Goal: Task Accomplishment & Management: Use online tool/utility

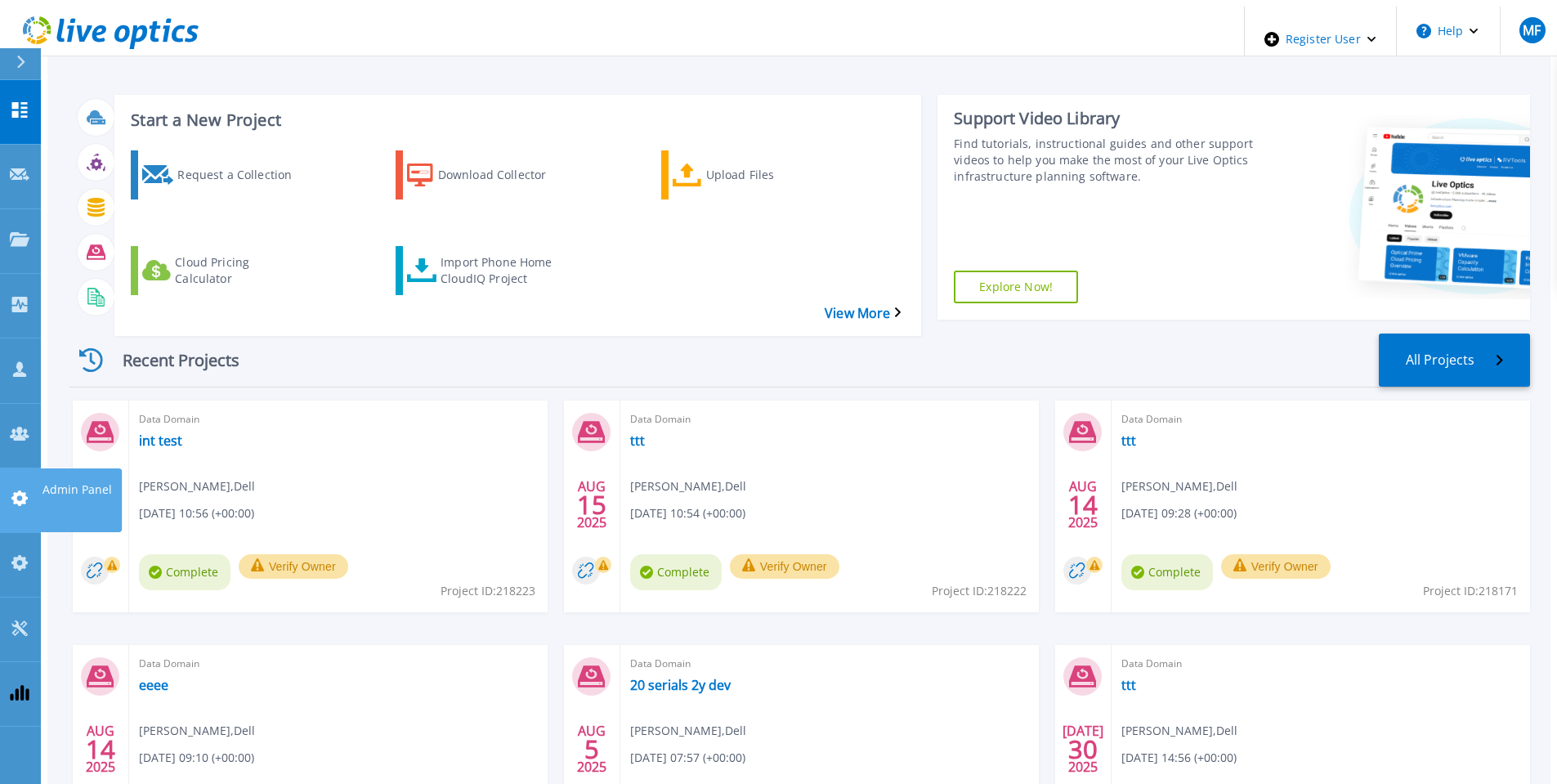
click at [82, 469] on p "Admin Panel" at bounding box center [77, 490] width 70 height 42
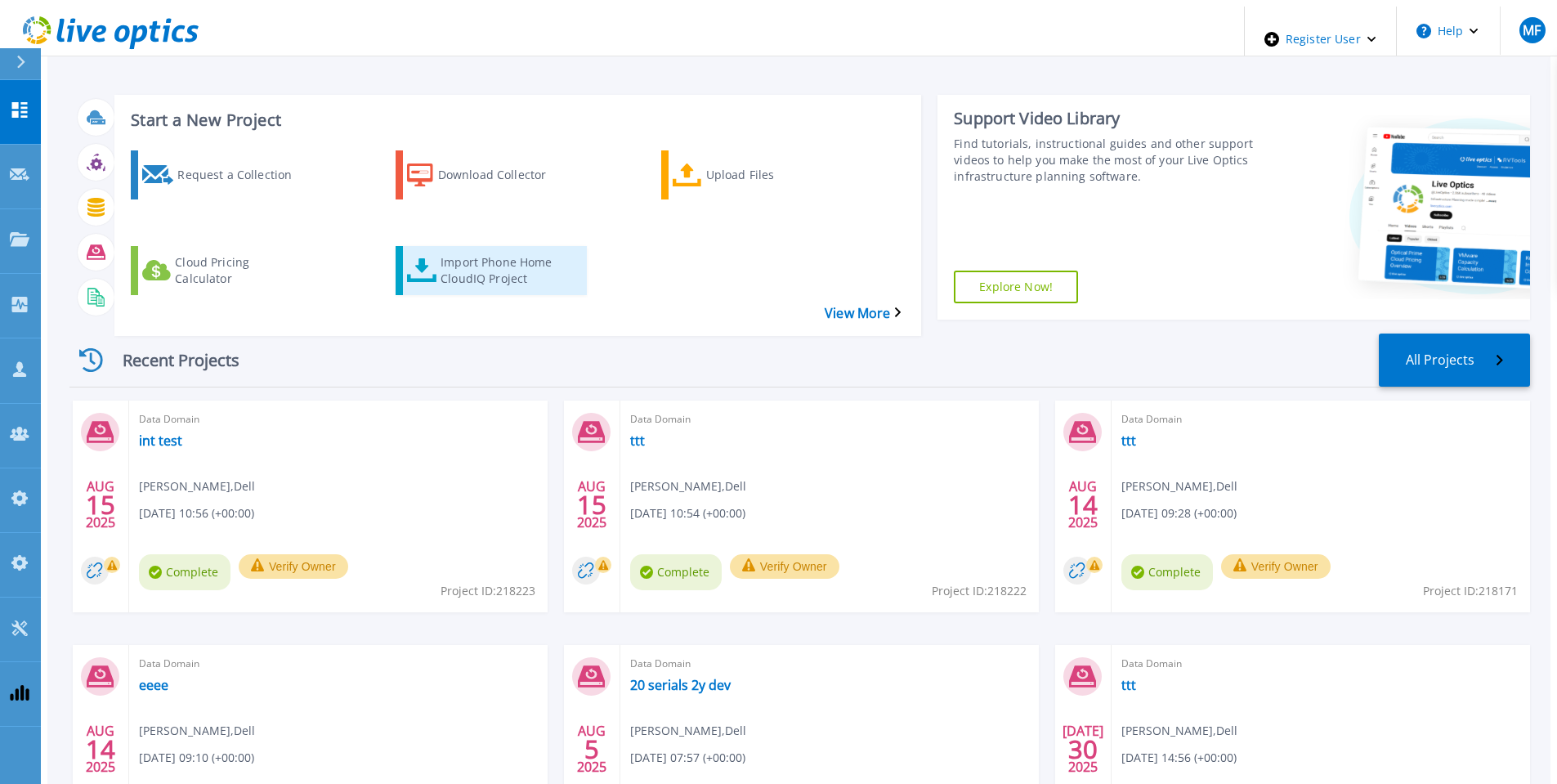
click at [449, 250] on div "Import Phone Home CloudIQ Project" at bounding box center [506, 270] width 131 height 41
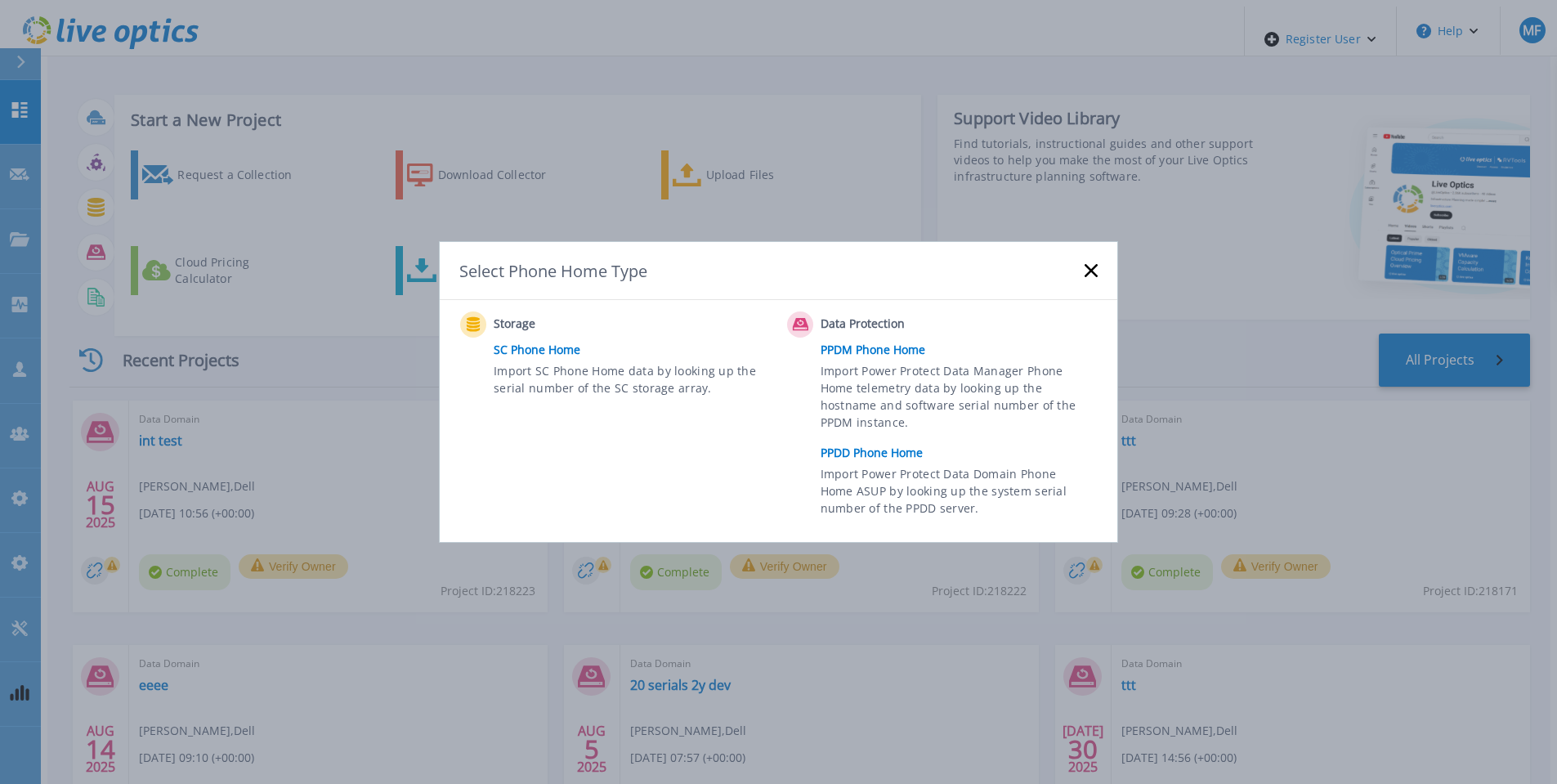
click at [862, 448] on link "PPDD Phone Home" at bounding box center [963, 453] width 286 height 25
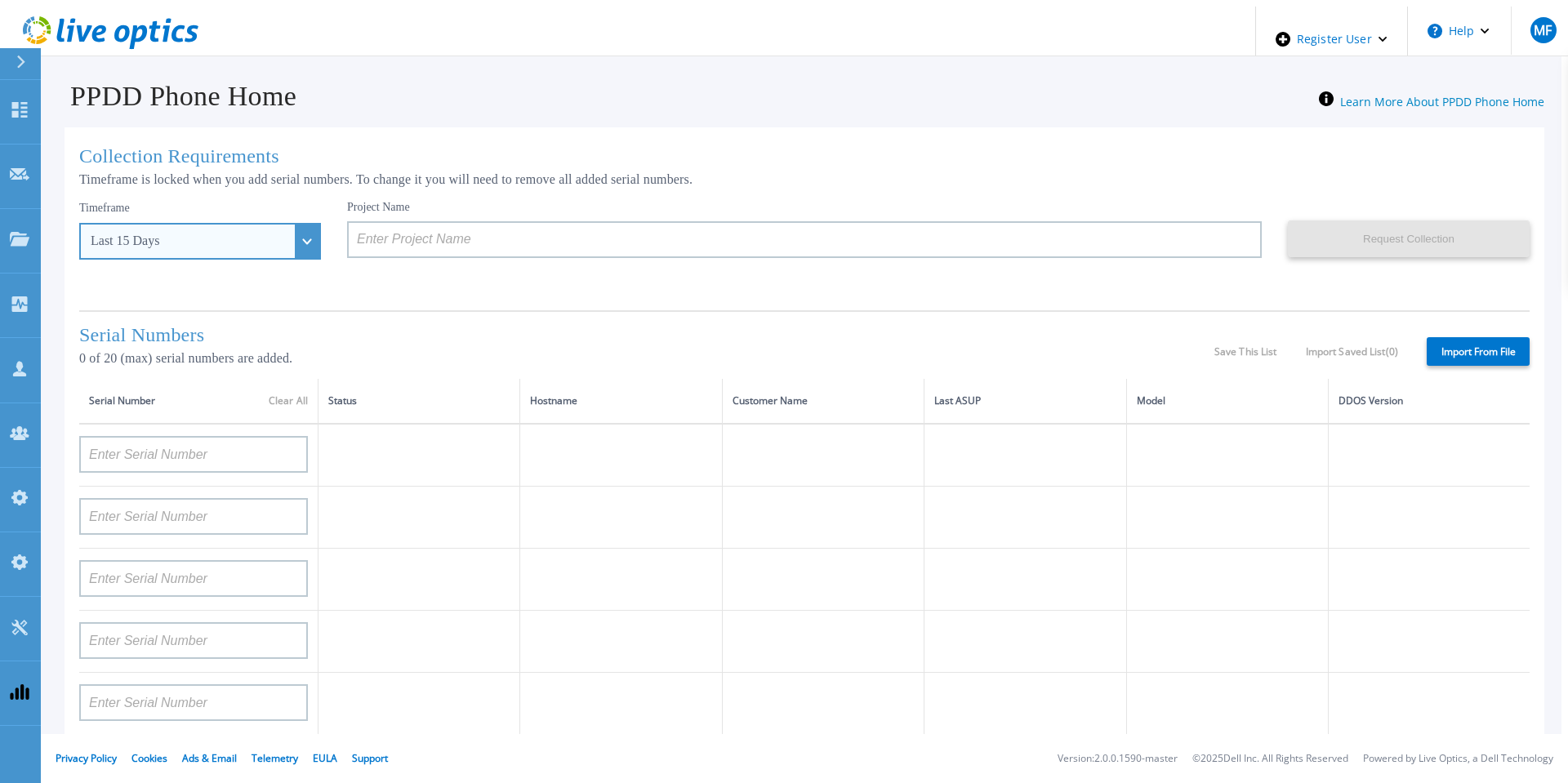
click at [208, 240] on div "Last 15 Days" at bounding box center [190, 240] width 201 height 14
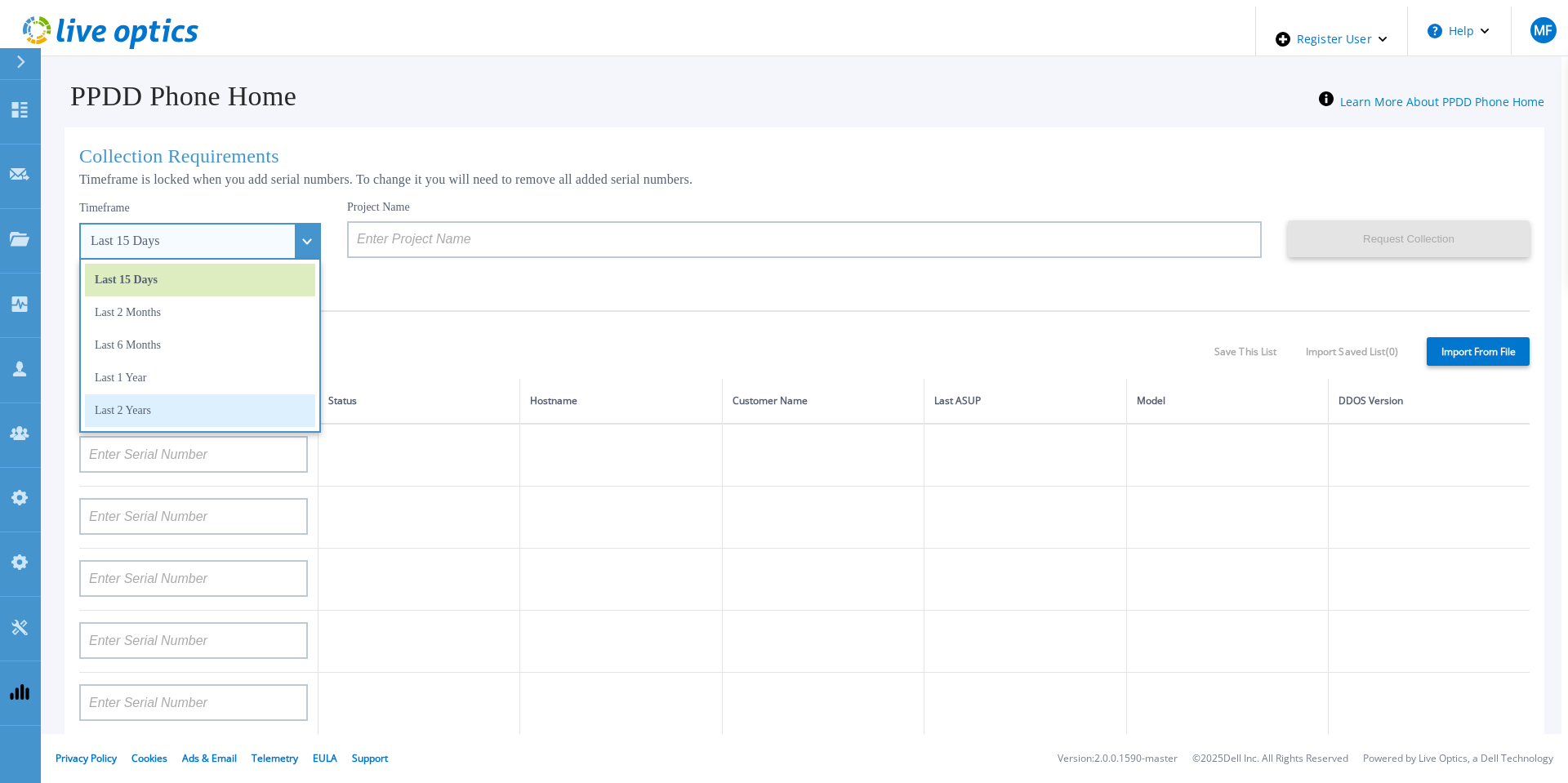
click at [163, 394] on li "Last 2 Years" at bounding box center [200, 411] width 230 height 33
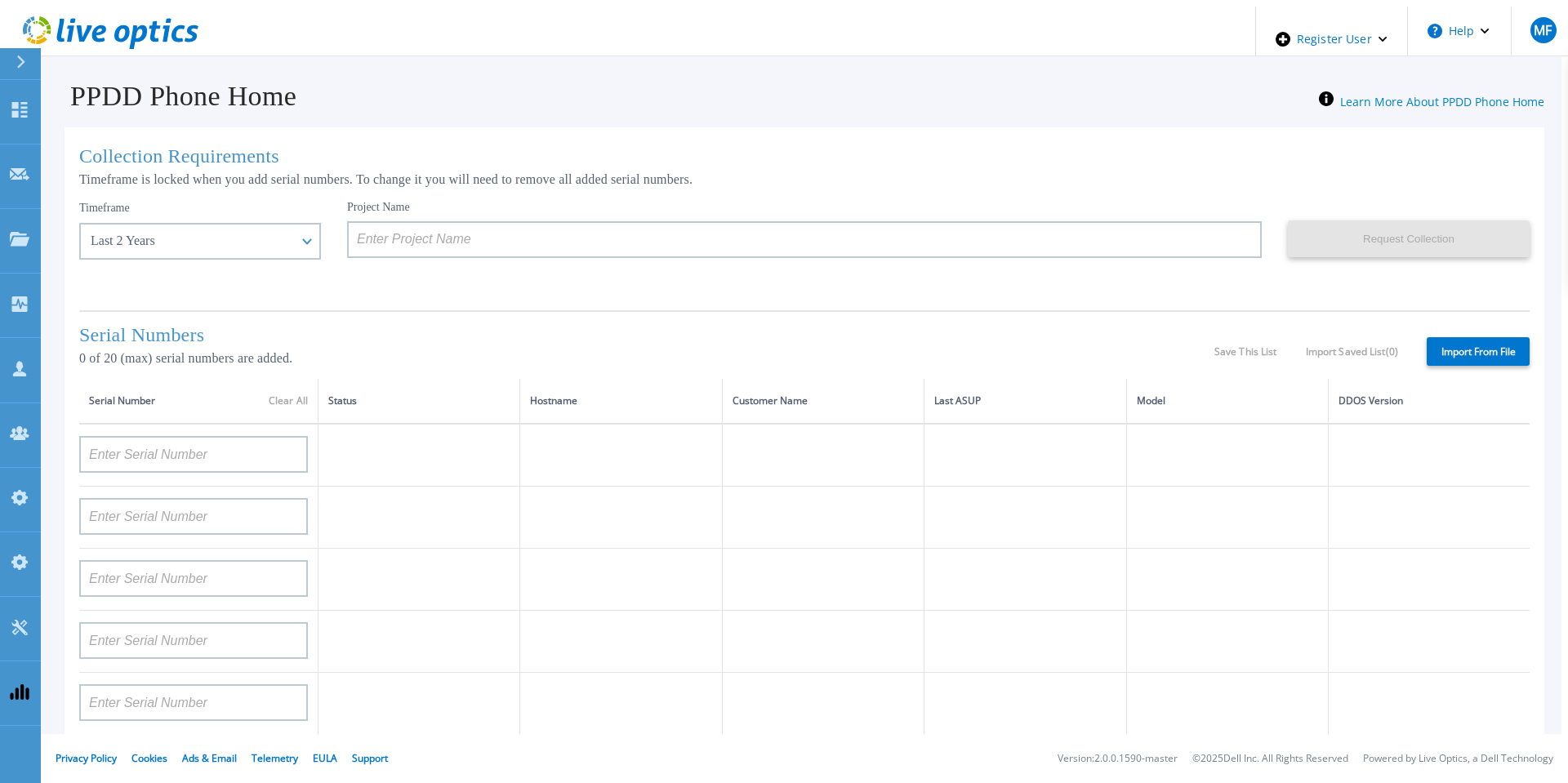
click at [1482, 347] on label "Import From File" at bounding box center [1478, 351] width 103 height 29
click at [0, 0] on input "Import From File" at bounding box center [0, 0] width 0 height 0
type input "APM00211700095"
type input "APX00232503747"
type input "APM00214914093"
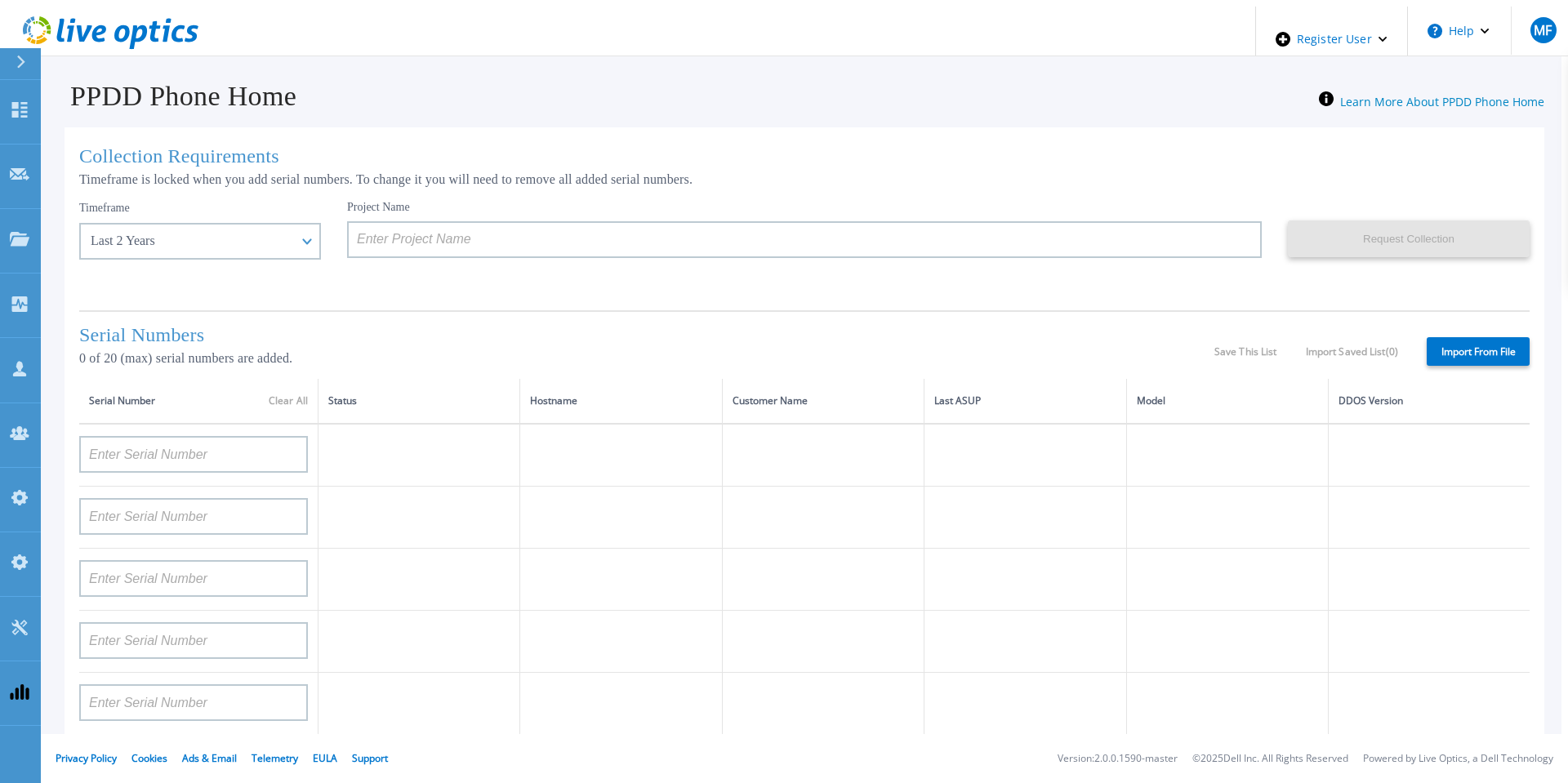
type input "APM00171836329"
type input "APM00212026971"
type input "APM00214914094"
type input "APX00234502218"
type input "APM00212018359"
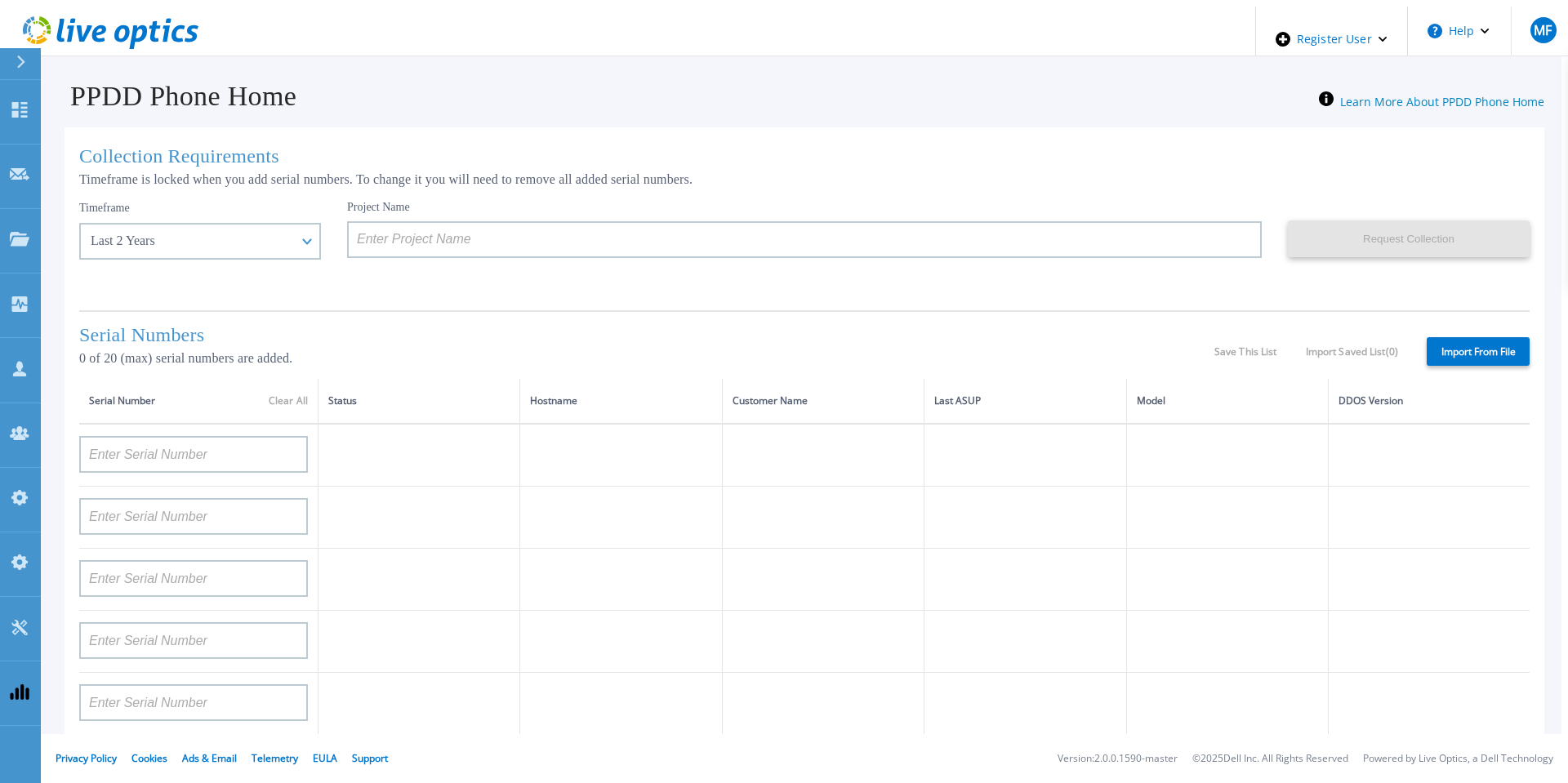
type input "APX00232503745"
type input "APX00232503743"
type input "APM00193603655"
type input "APM00212517749"
type input "APX00232503742"
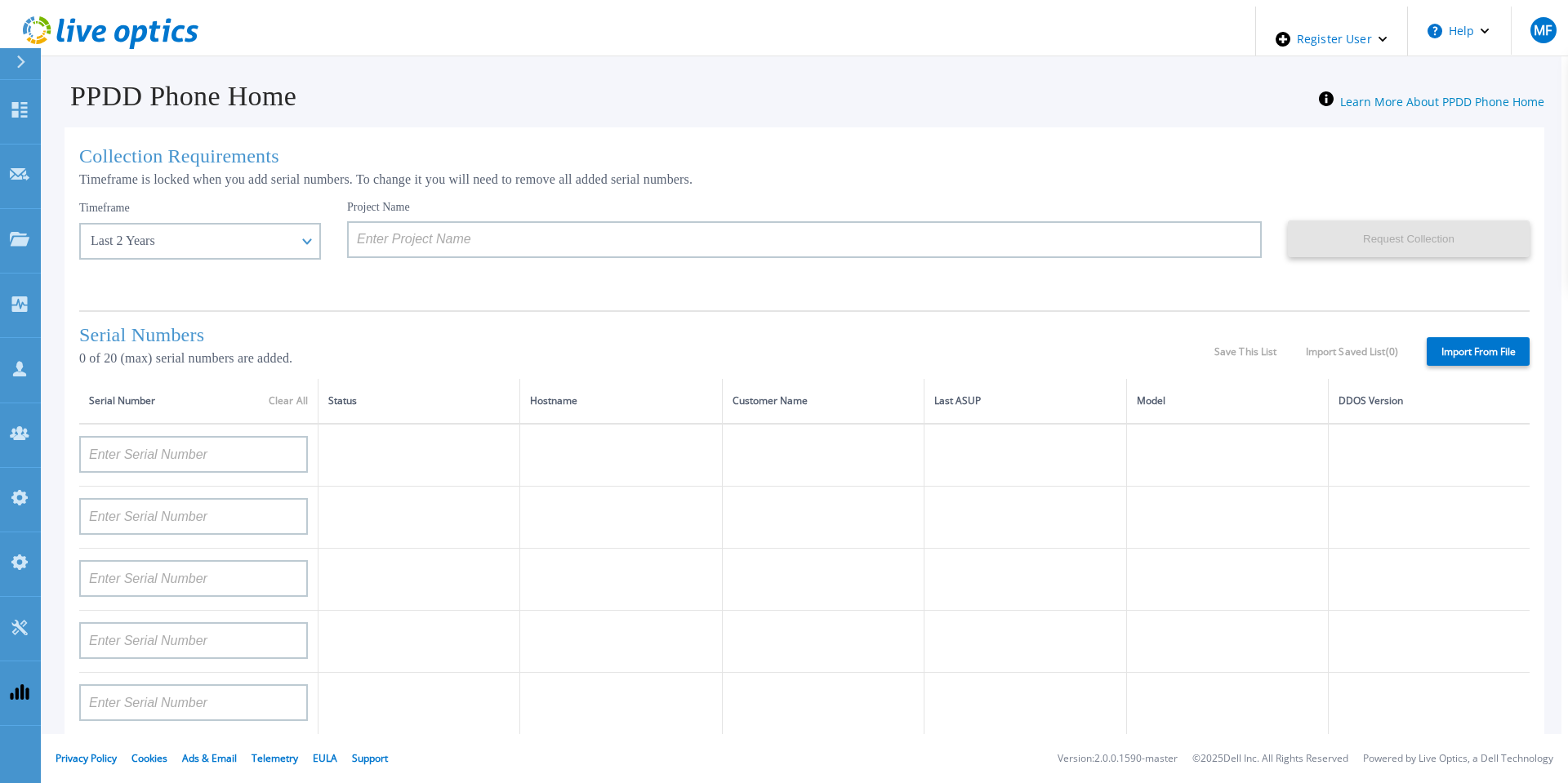
type input "APM00212702822"
type input "APM00212610953"
type input "APM00202614668"
type input "APM00212613652"
type input "APX00222101185"
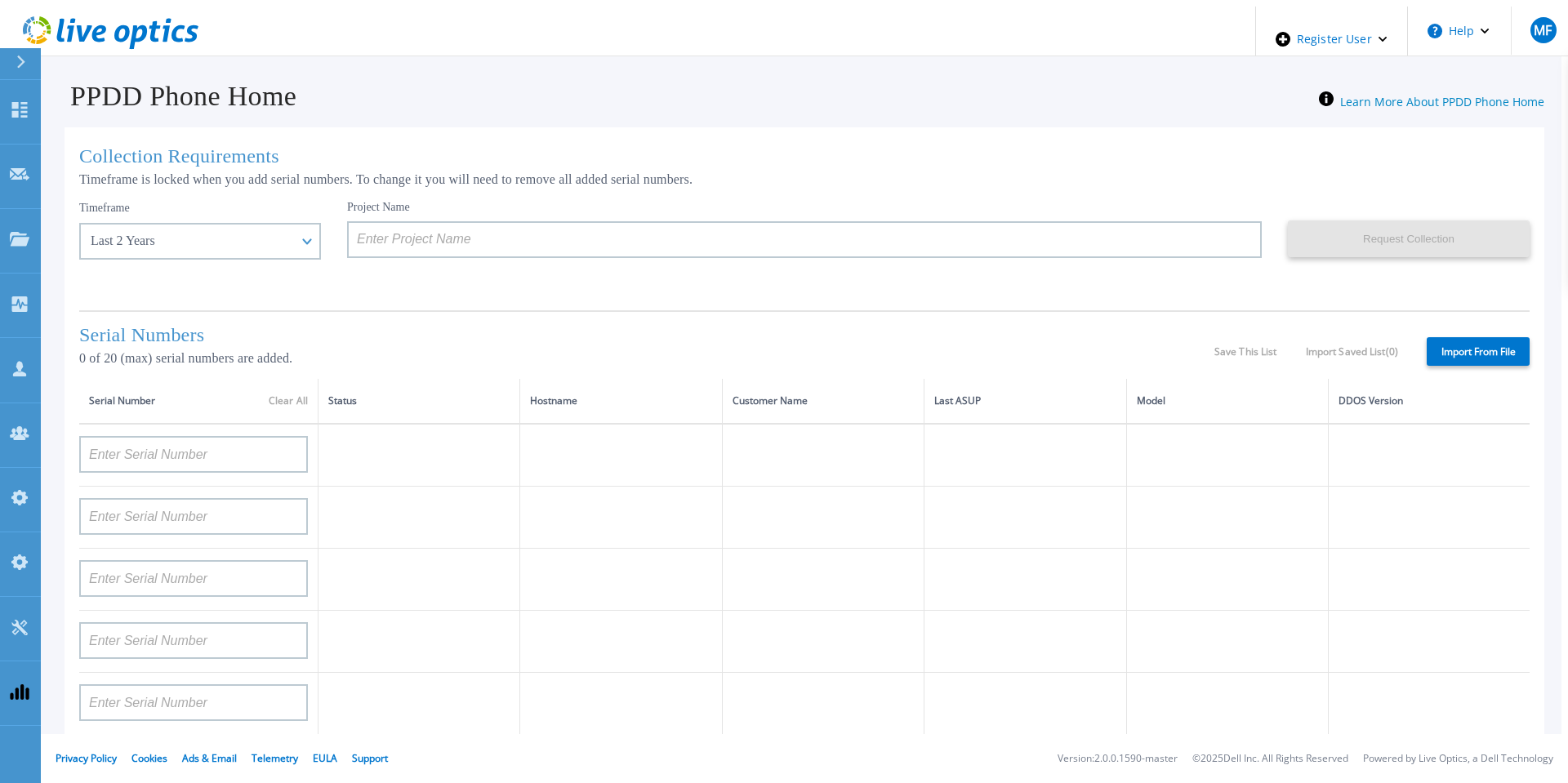
type input "AUDVUX6XJHDJFE"
type input "APM00133543104"
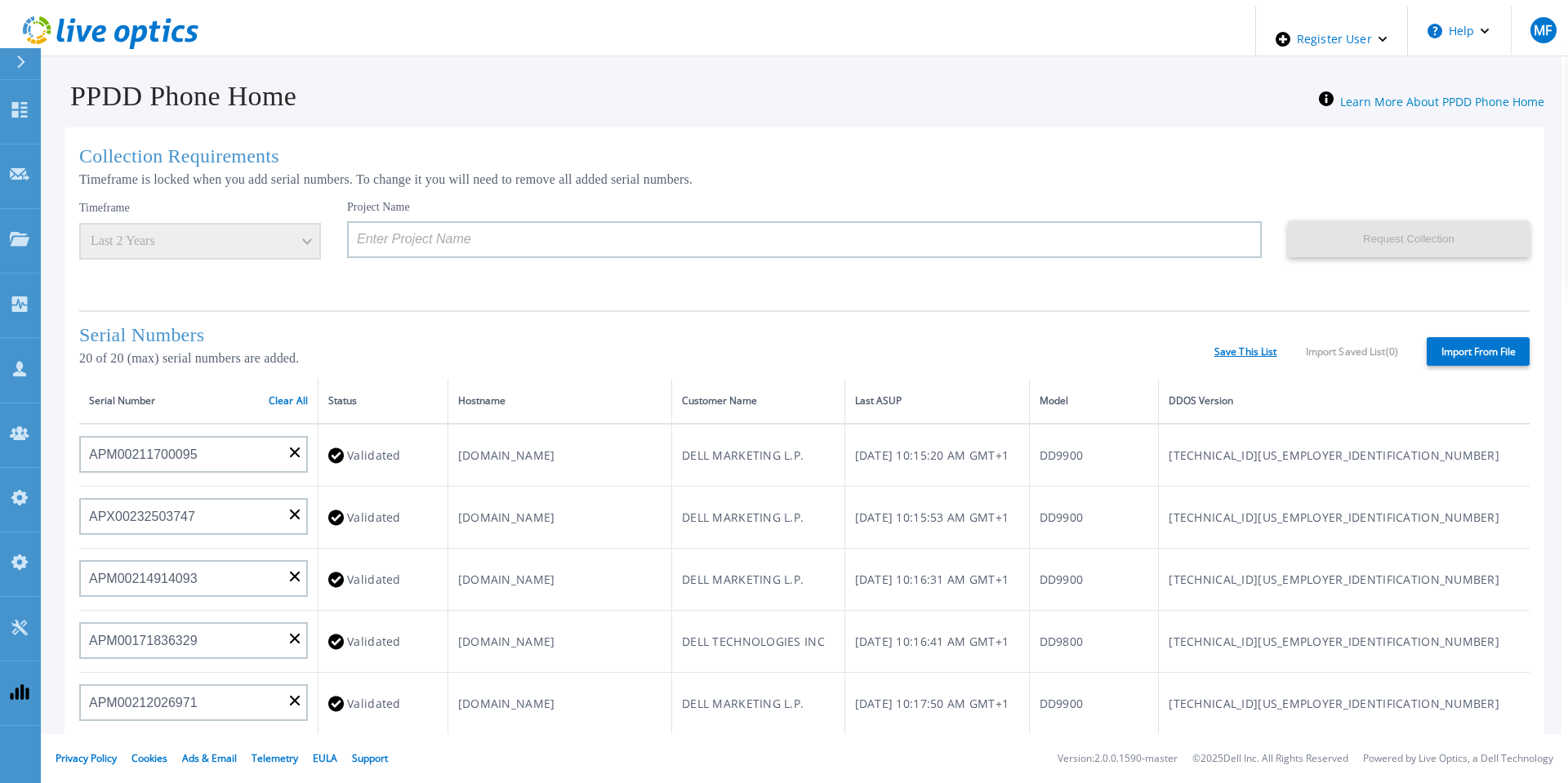
click at [1247, 346] on link "Save This List" at bounding box center [1245, 352] width 63 height 12
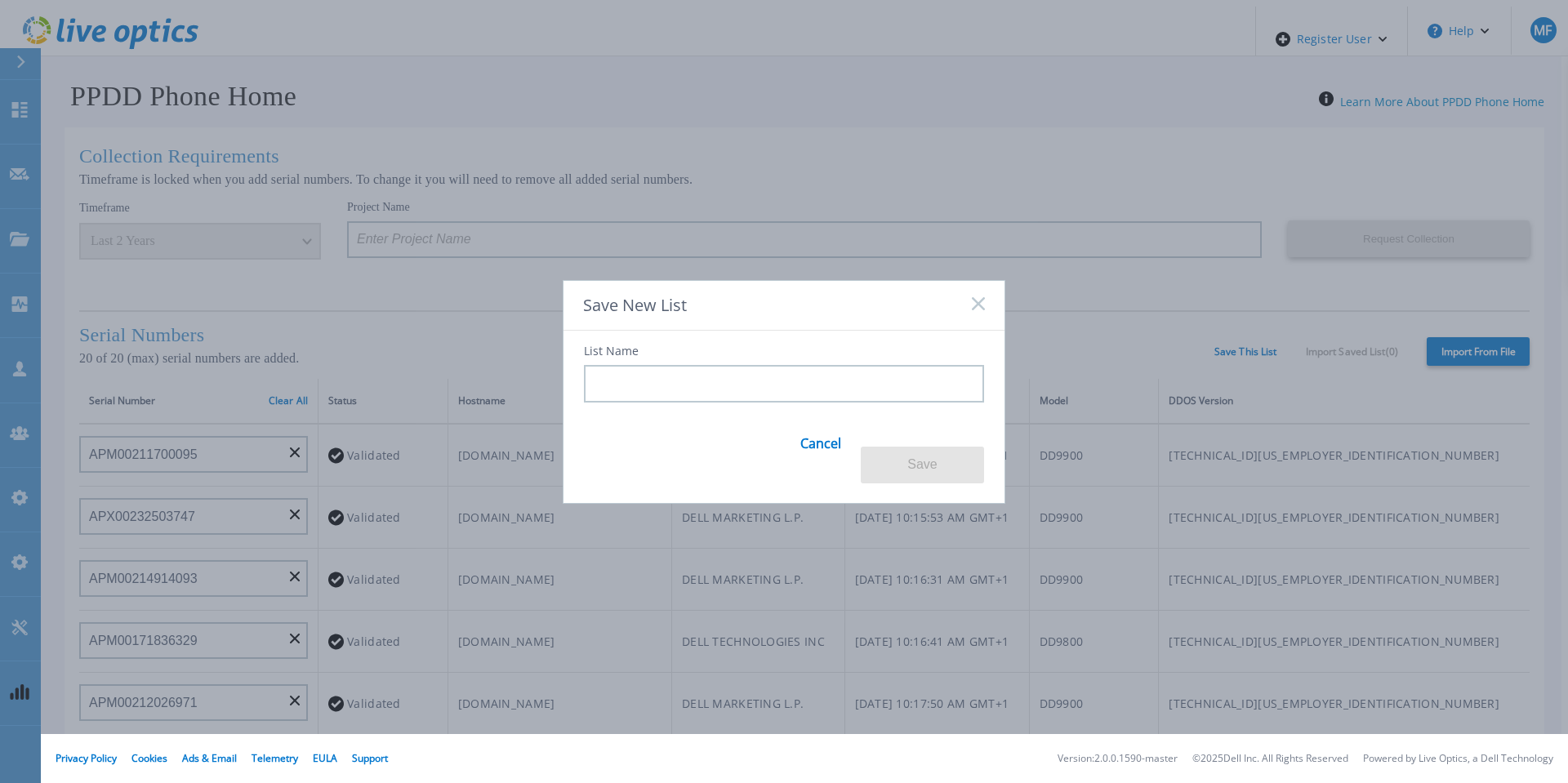
click at [729, 396] on input at bounding box center [784, 383] width 400 height 37
type input "teste"
click at [950, 461] on button "Save" at bounding box center [922, 465] width 124 height 36
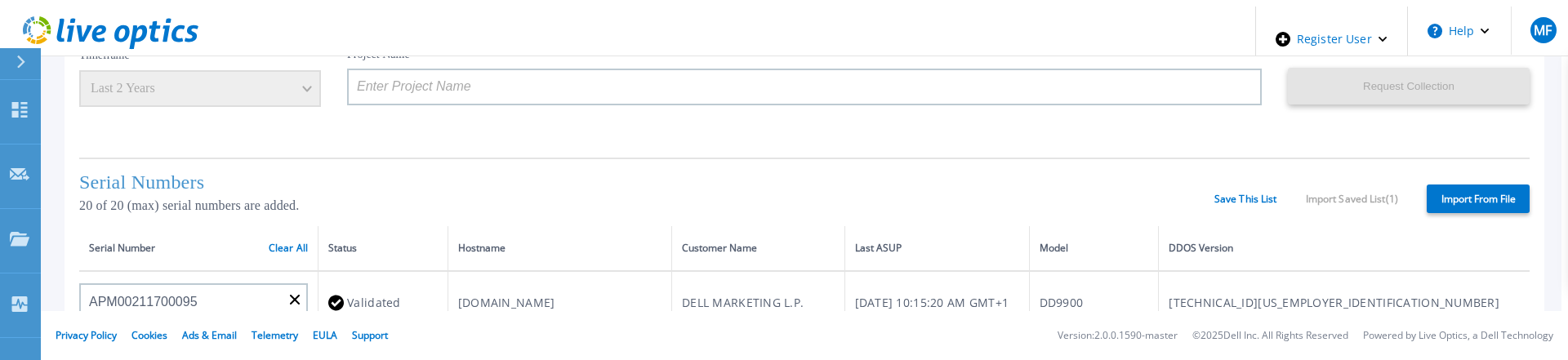
scroll to position [163, 0]
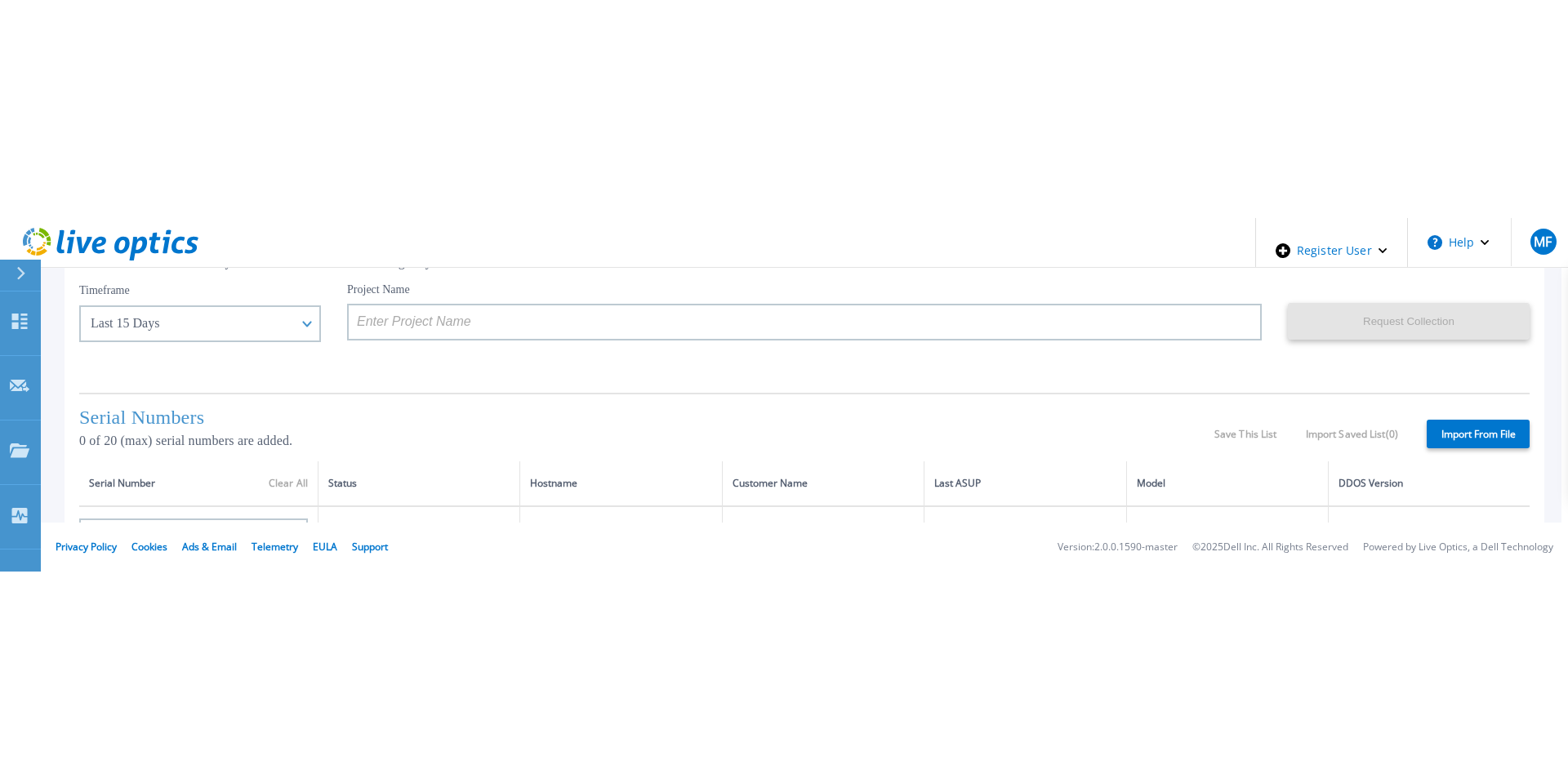
scroll to position [163, 0]
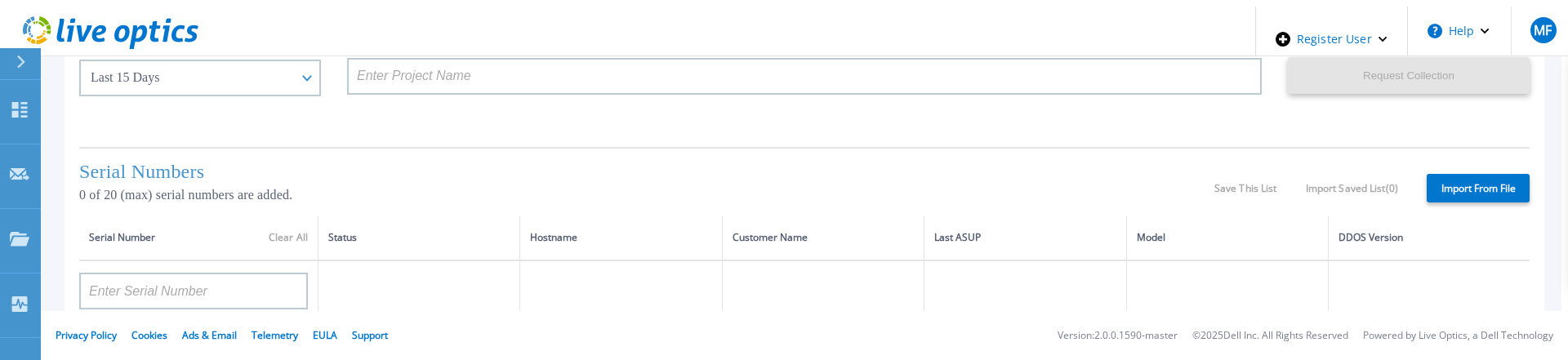
click at [1461, 180] on label "Import From File" at bounding box center [1478, 188] width 103 height 29
click at [0, 0] on input "Import From File" at bounding box center [0, 0] width 0 height 0
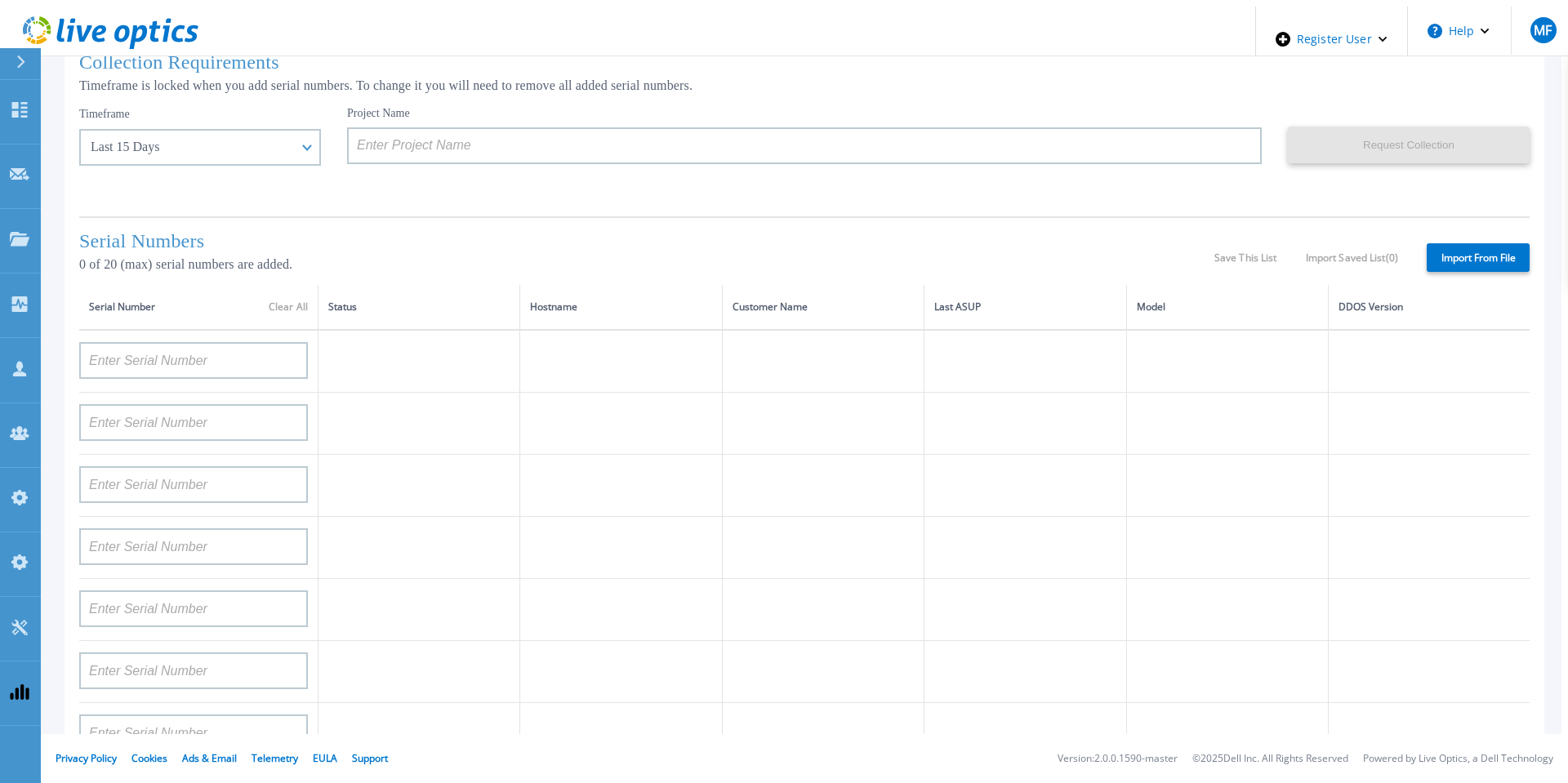
click at [19, 58] on icon at bounding box center [21, 62] width 8 height 13
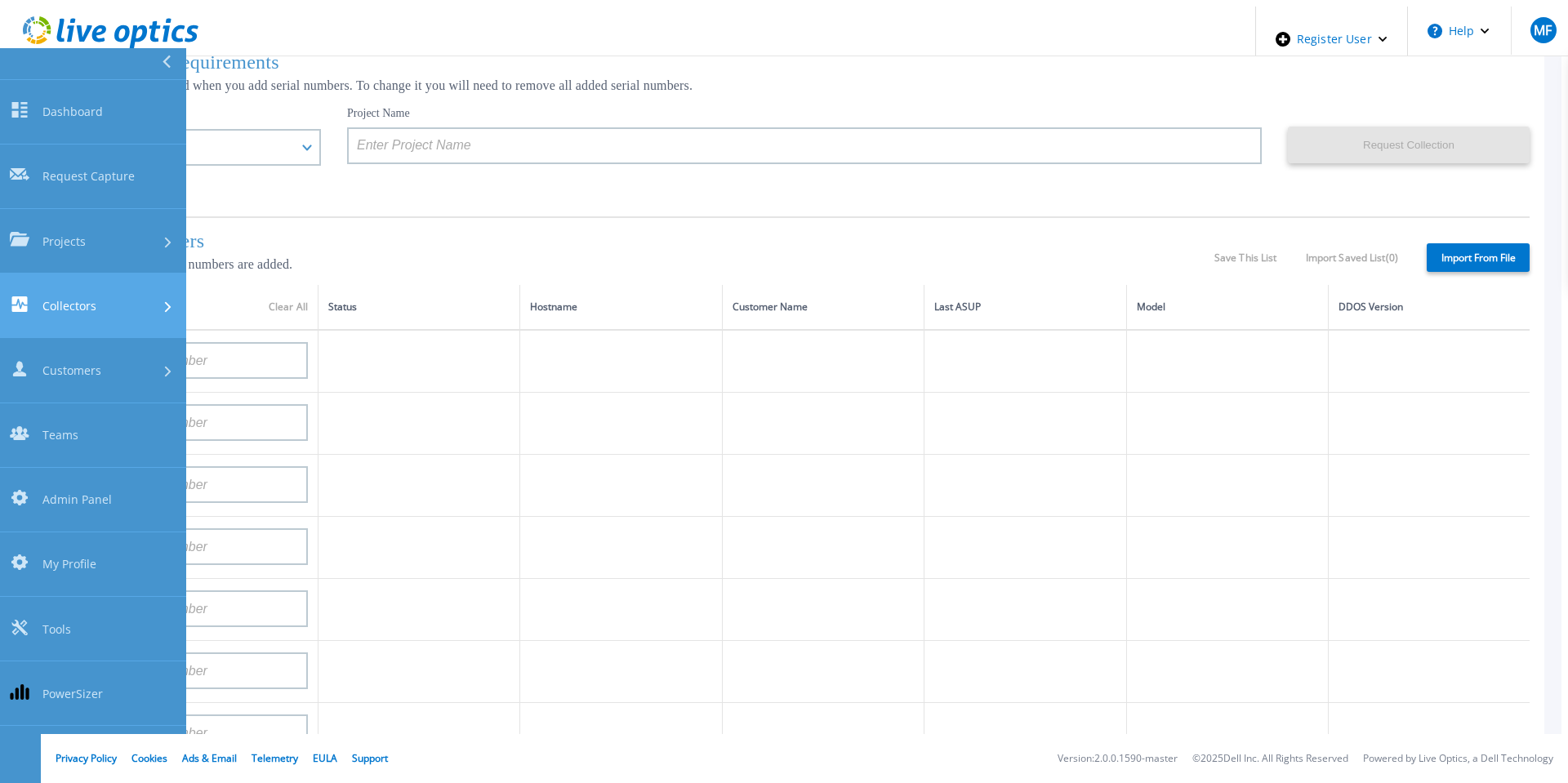
click at [101, 296] on div "Collectors" at bounding box center [93, 306] width 167 height 19
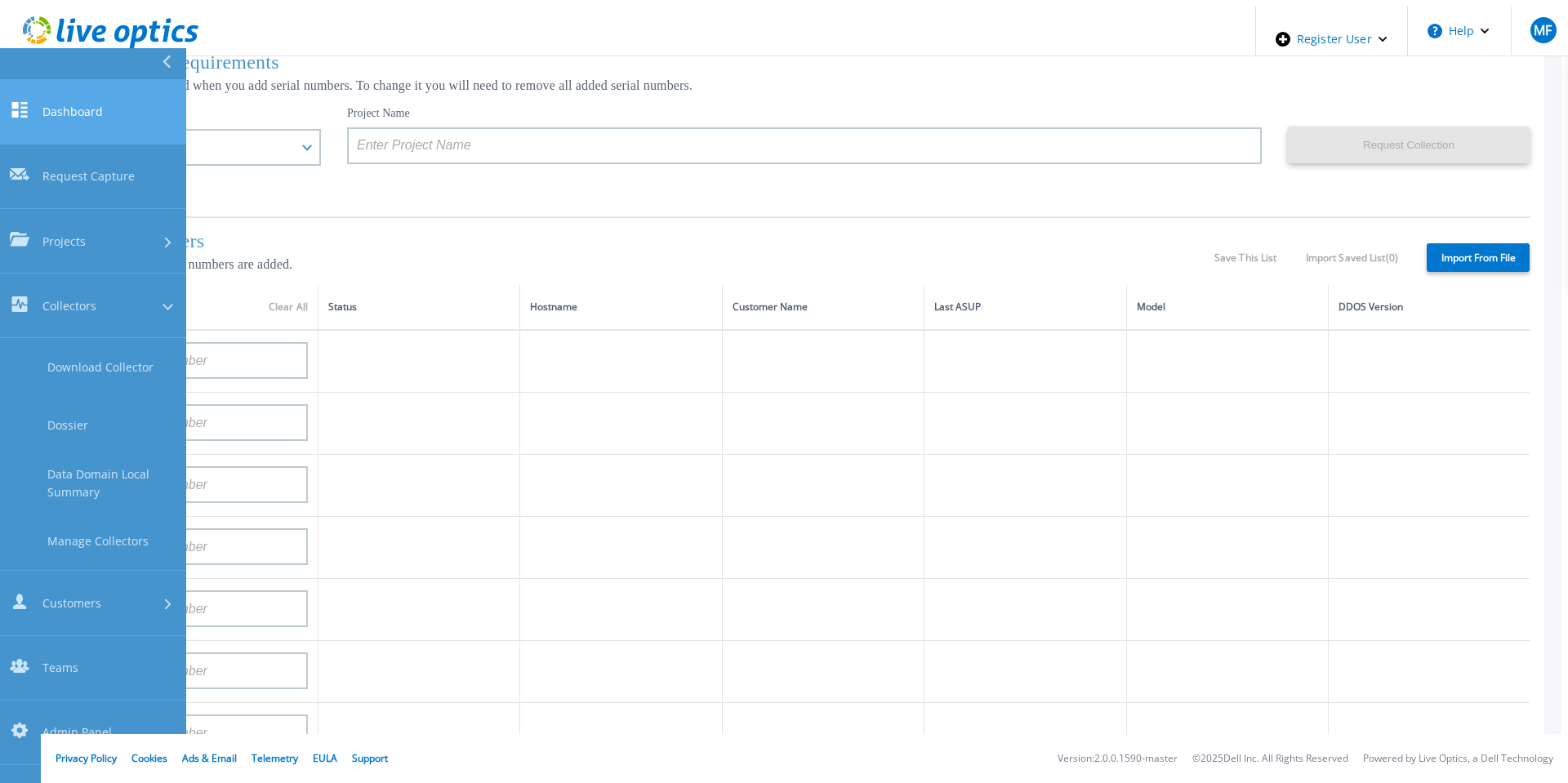
click at [100, 103] on span "Dashboard" at bounding box center [72, 112] width 60 height 17
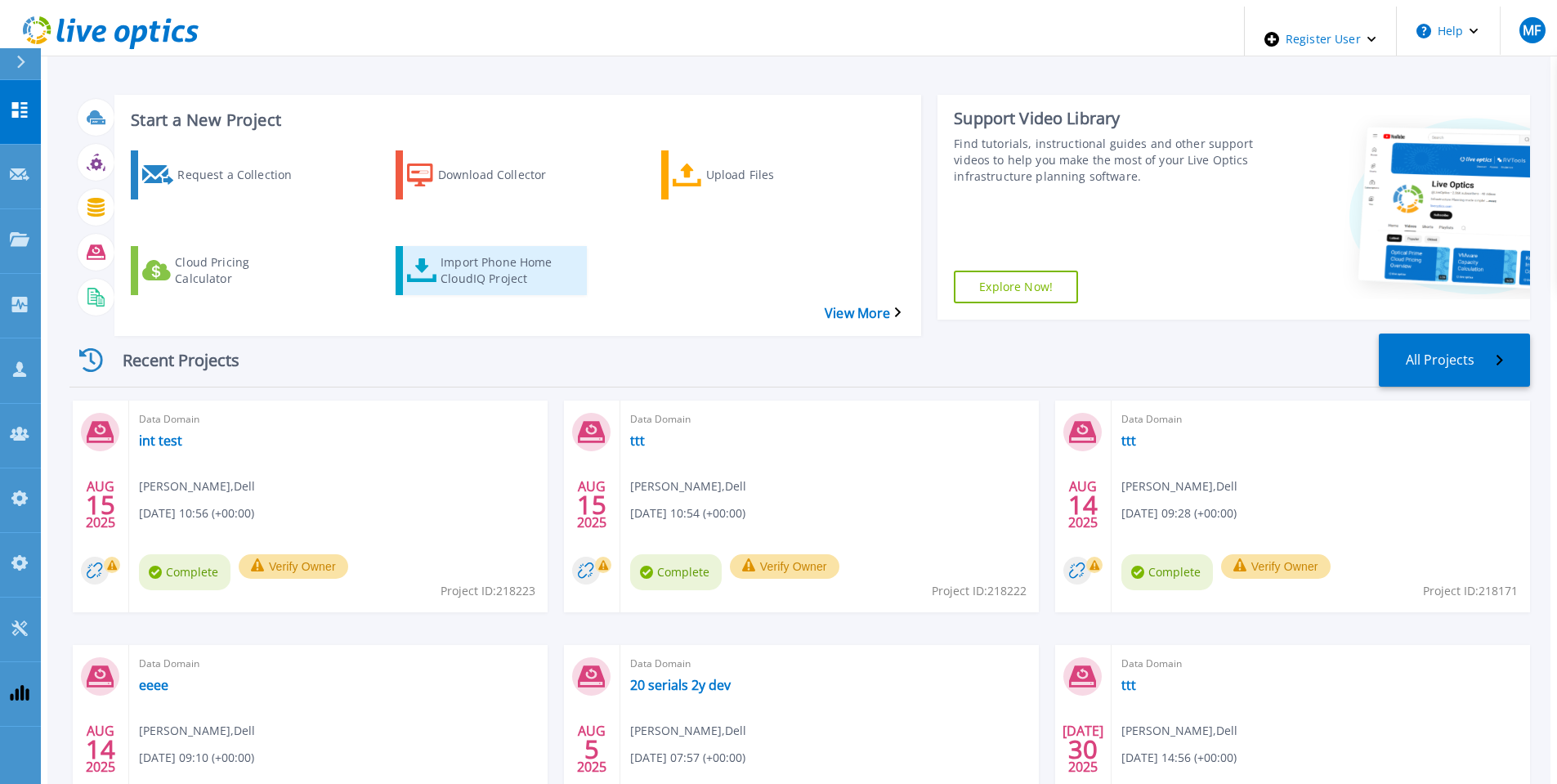
click at [453, 250] on div "Import Phone Home CloudIQ Project" at bounding box center [506, 270] width 131 height 41
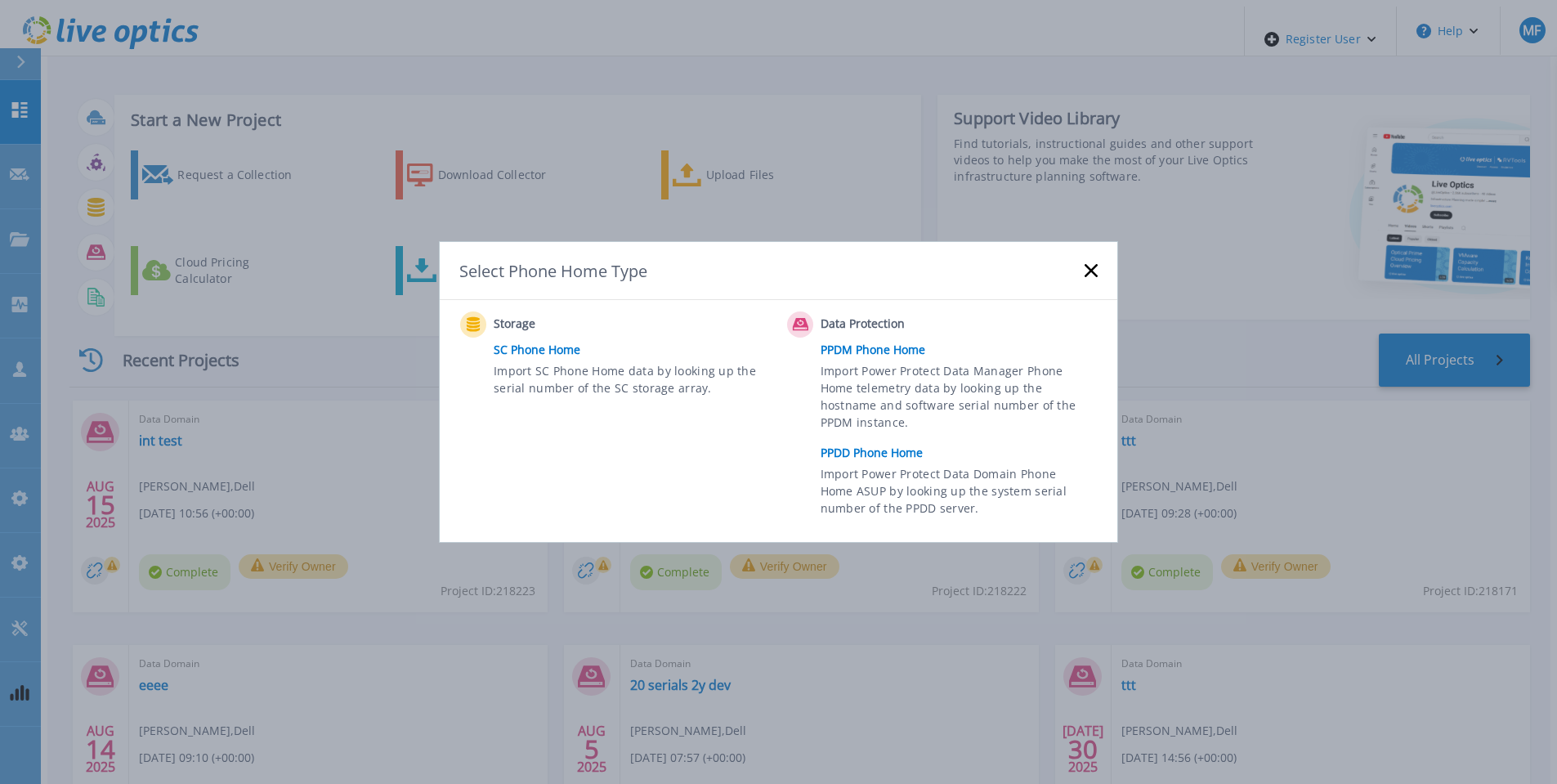
click at [534, 338] on link "SC Phone Home" at bounding box center [636, 349] width 286 height 25
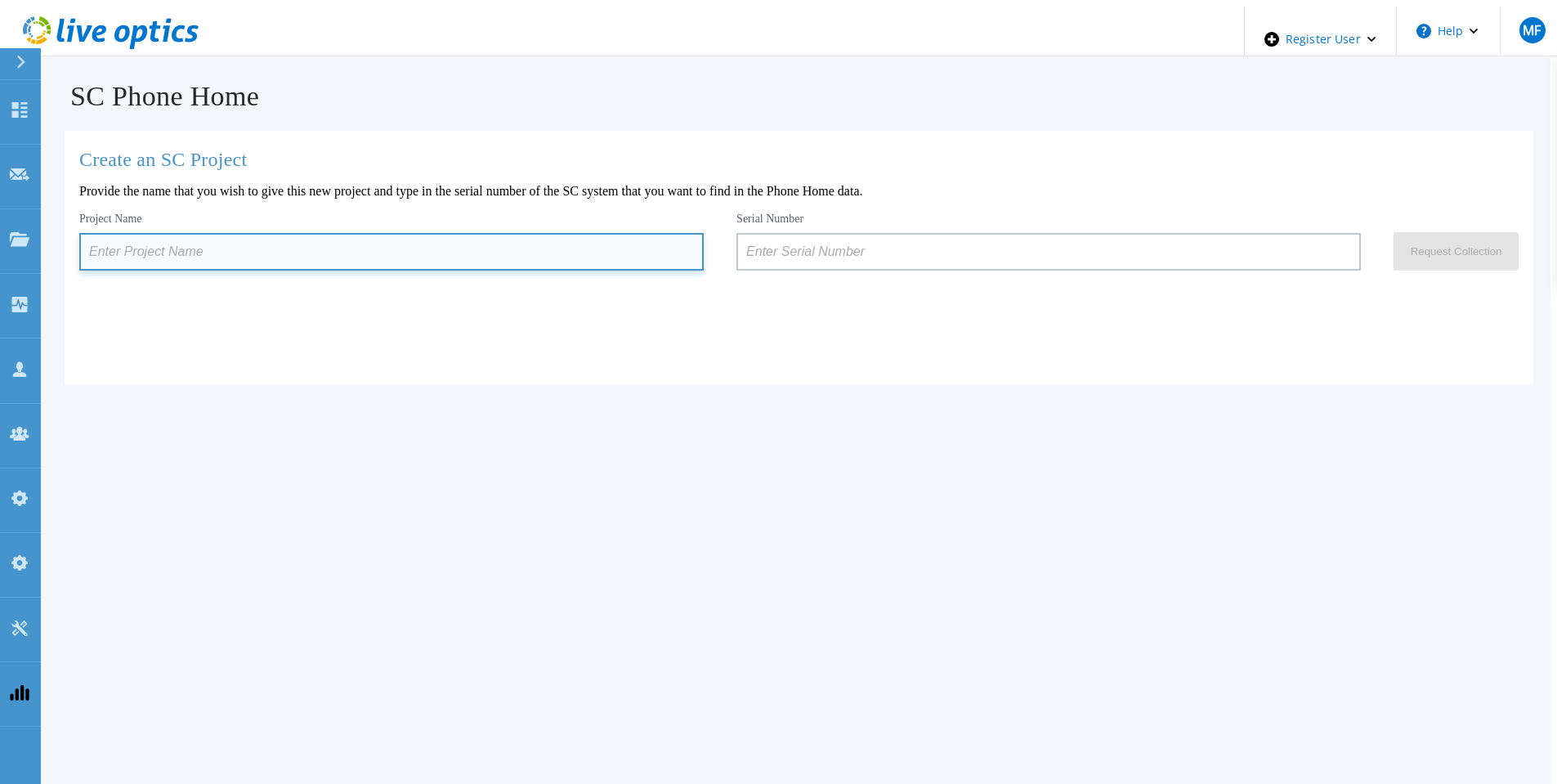
click at [291, 251] on input at bounding box center [392, 252] width 625 height 37
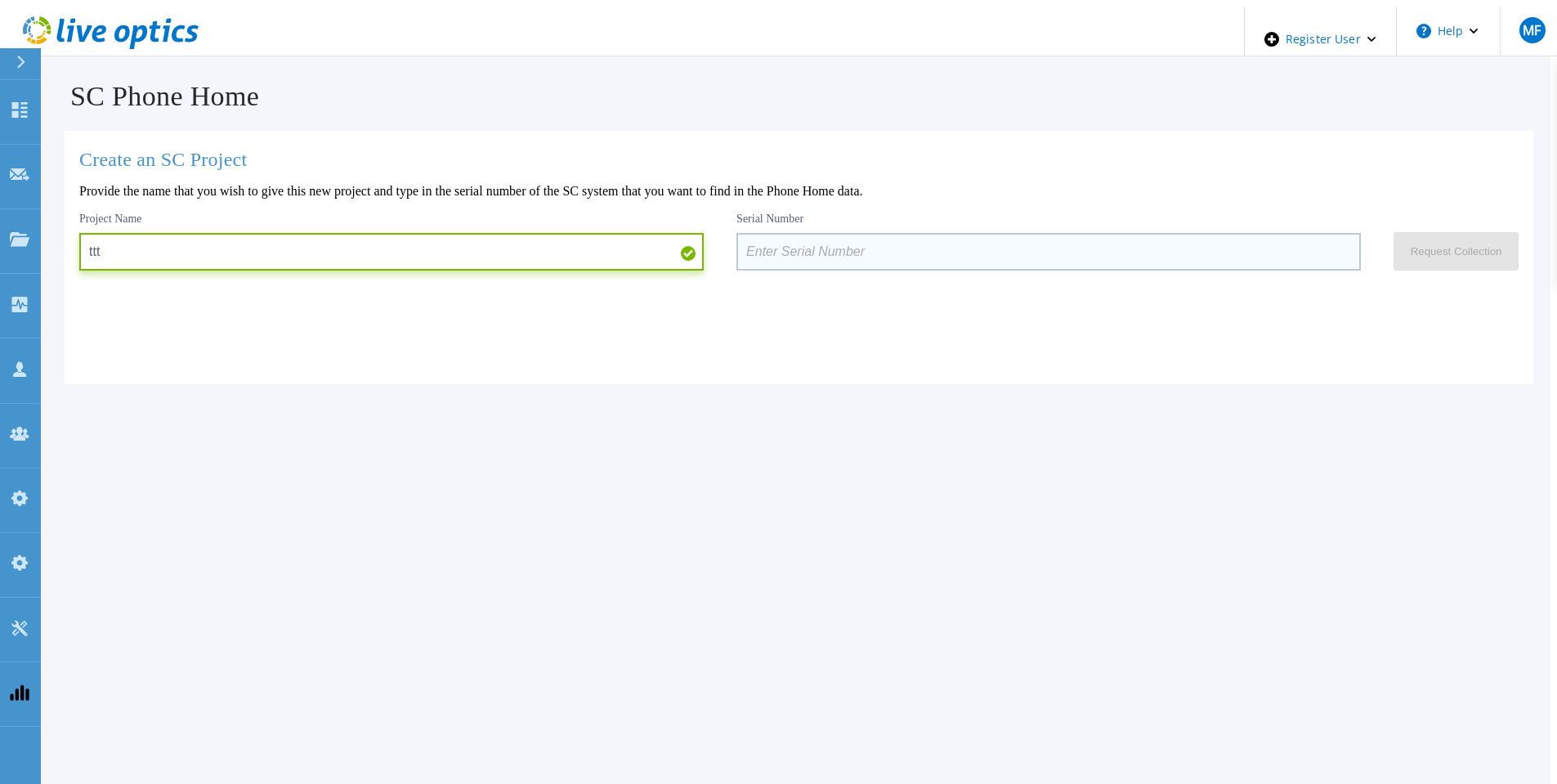
type input "ttt"
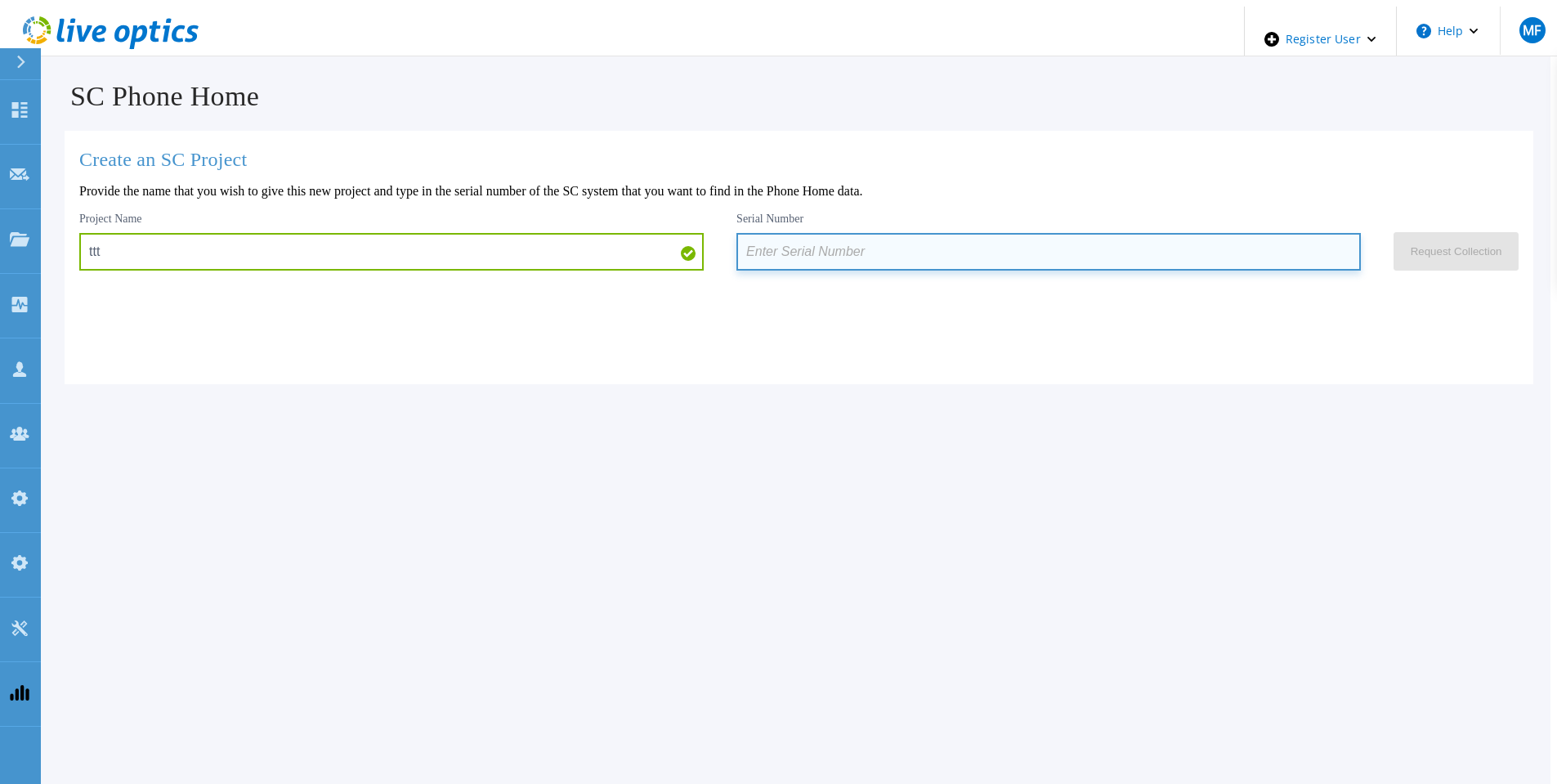
click at [980, 250] on input at bounding box center [1048, 252] width 625 height 37
paste input "75418"
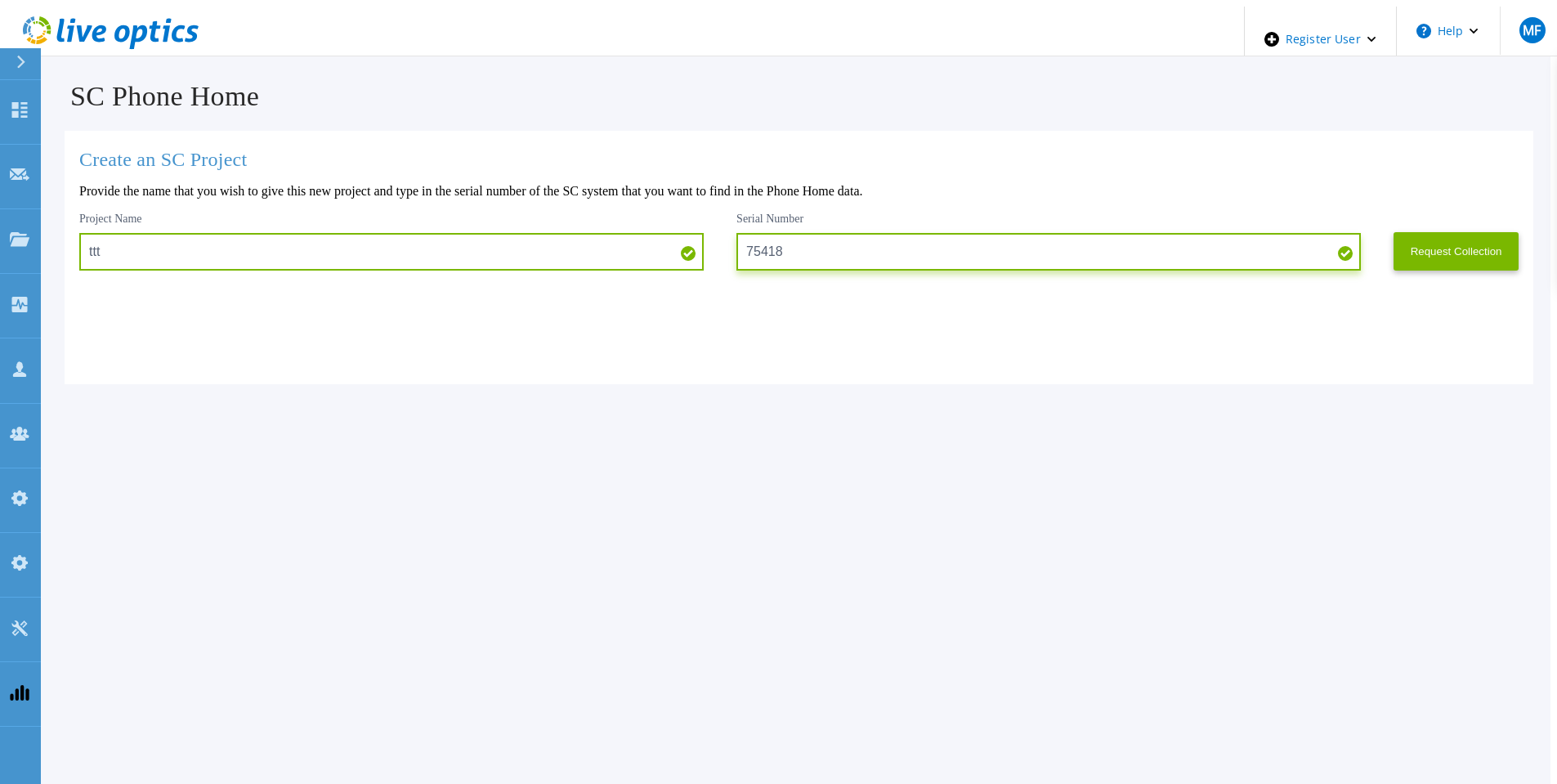
type input "75418"
click at [1426, 232] on button "Request Collection" at bounding box center [1456, 251] width 125 height 38
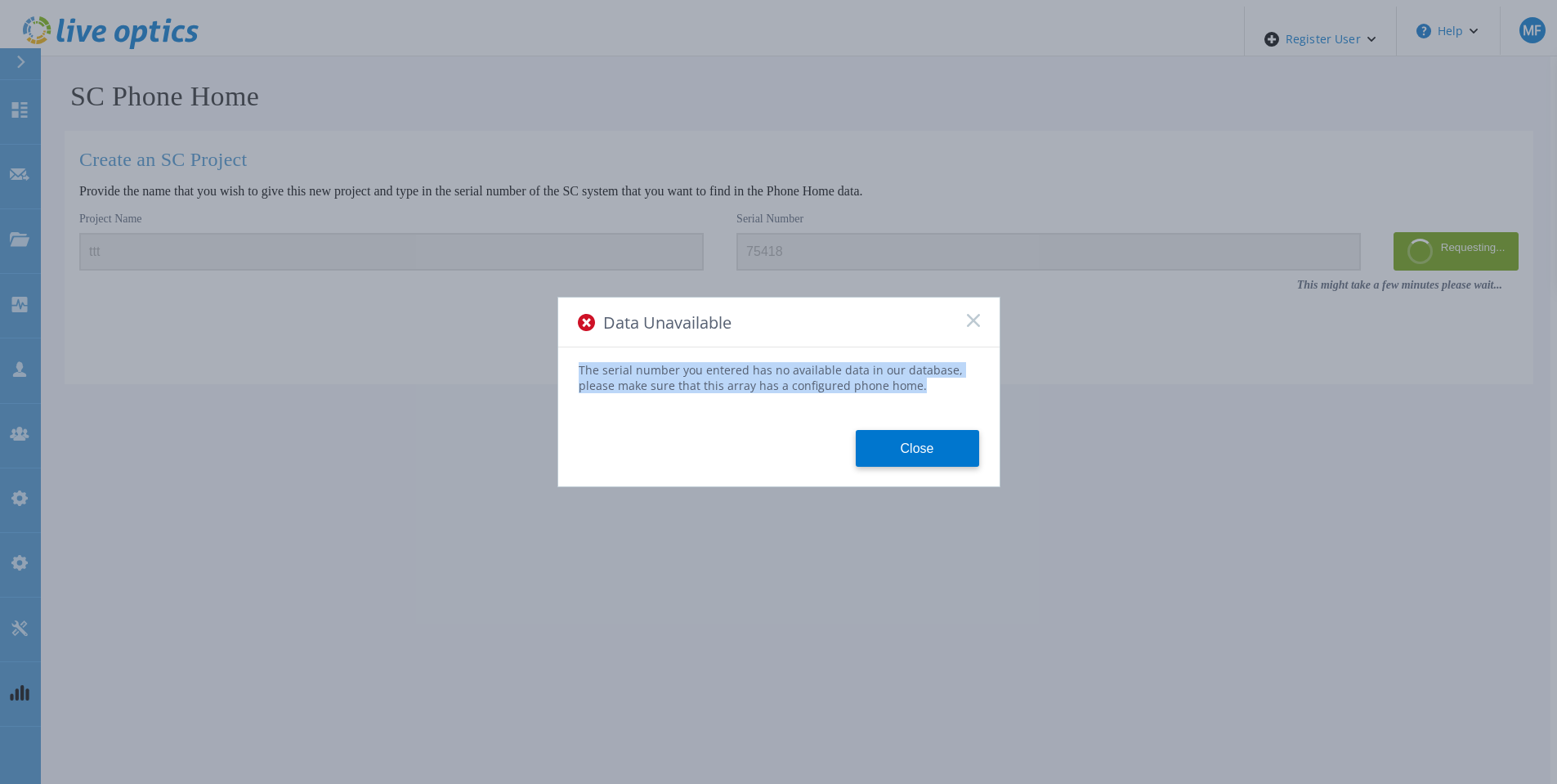
drag, startPoint x: 576, startPoint y: 372, endPoint x: 939, endPoint y: 384, distance: 363.2
click at [939, 384] on div "The serial number you entered has no available data in our database, please mak…" at bounding box center [779, 414] width 442 height 104
copy div "The serial number you entered has no available data in our database, please mak…"
click at [899, 447] on button "Close" at bounding box center [918, 448] width 124 height 36
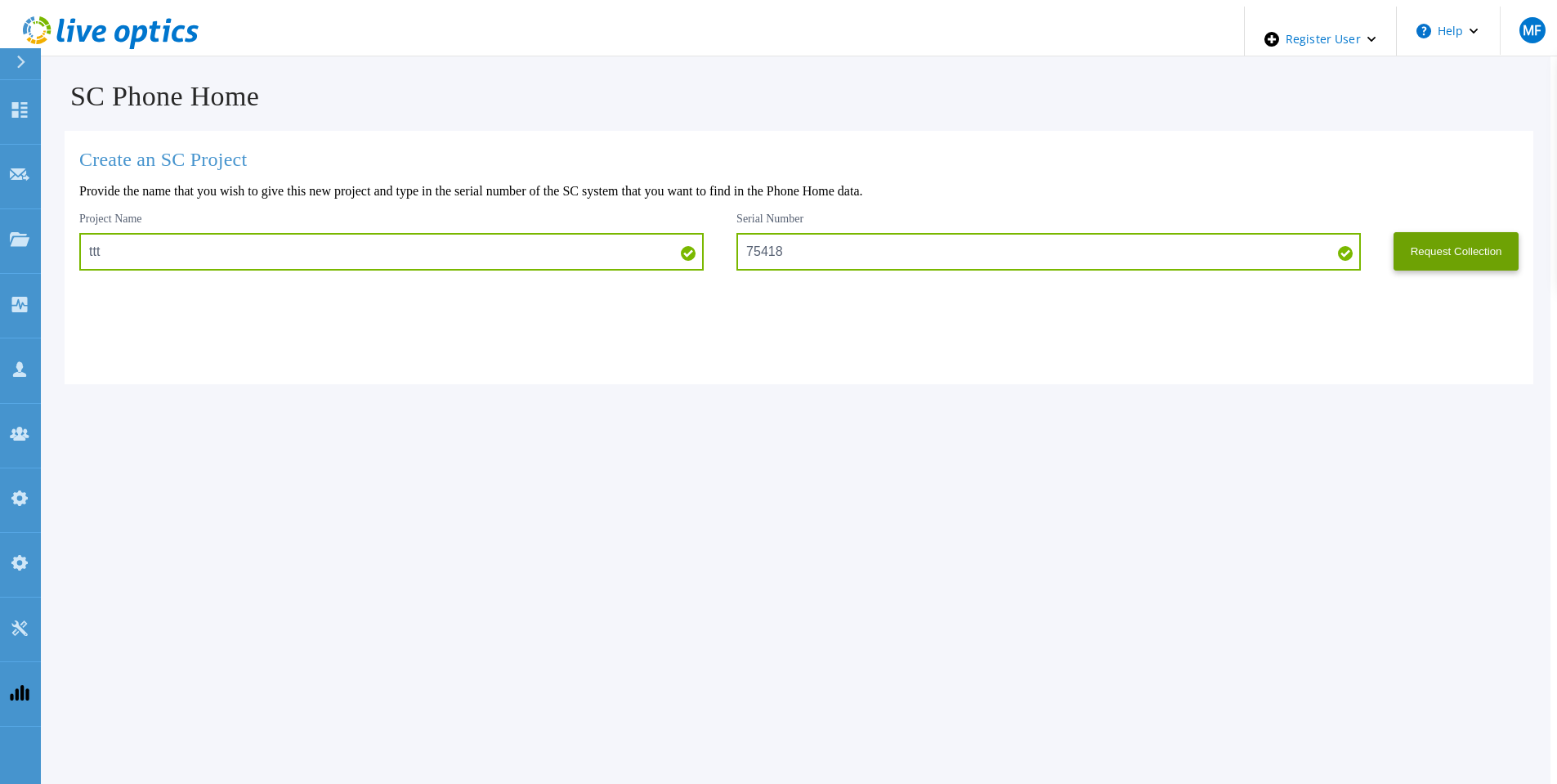
click at [862, 470] on div "SC Phone Home Create an SC Project Provide the name that you wish to give this …" at bounding box center [779, 455] width 1544 height 897
